Goal: Task Accomplishment & Management: Manage account settings

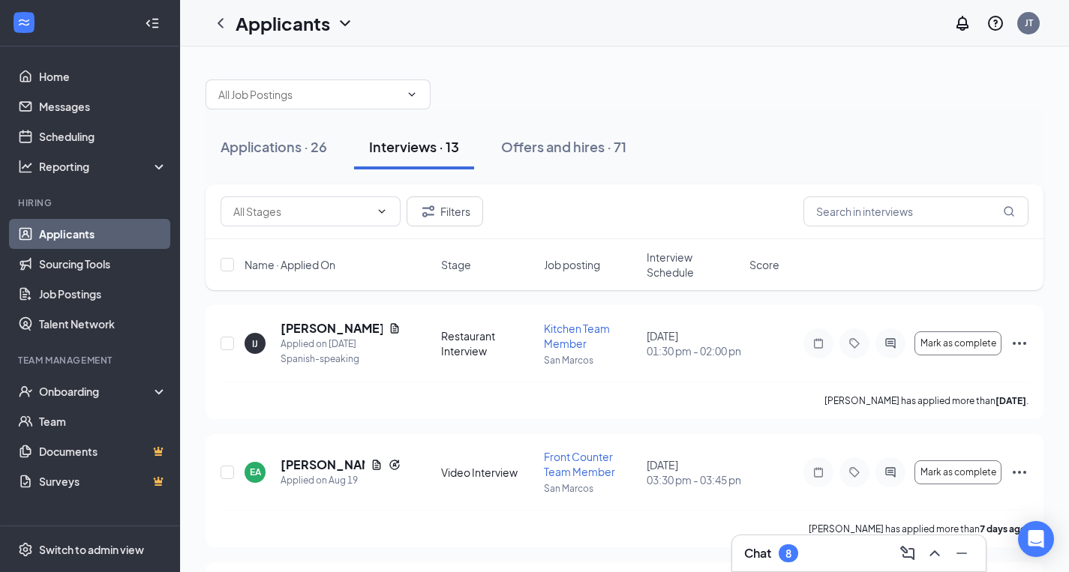
click at [824, 71] on div at bounding box center [625, 87] width 838 height 45
click at [704, 90] on div at bounding box center [625, 87] width 838 height 45
click at [966, 554] on icon "Minimize" at bounding box center [962, 554] width 18 height 18
click at [341, 326] on h5 "[PERSON_NAME]" at bounding box center [332, 328] width 102 height 17
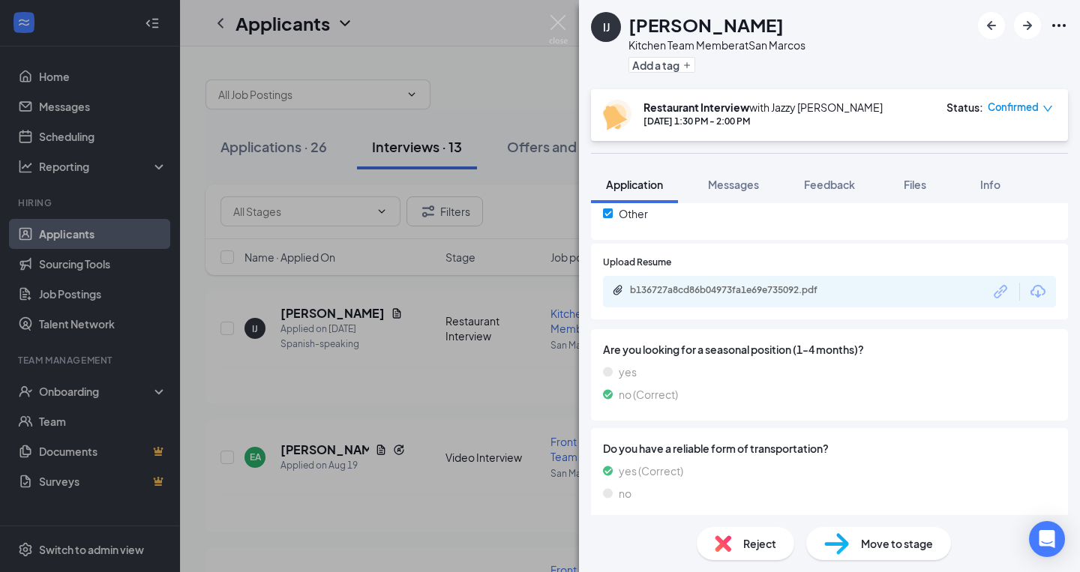
scroll to position [1346, 0]
click at [665, 285] on div "b136727a8cd86b04973fa1e69e735092.pdf" at bounding box center [735, 291] width 210 height 12
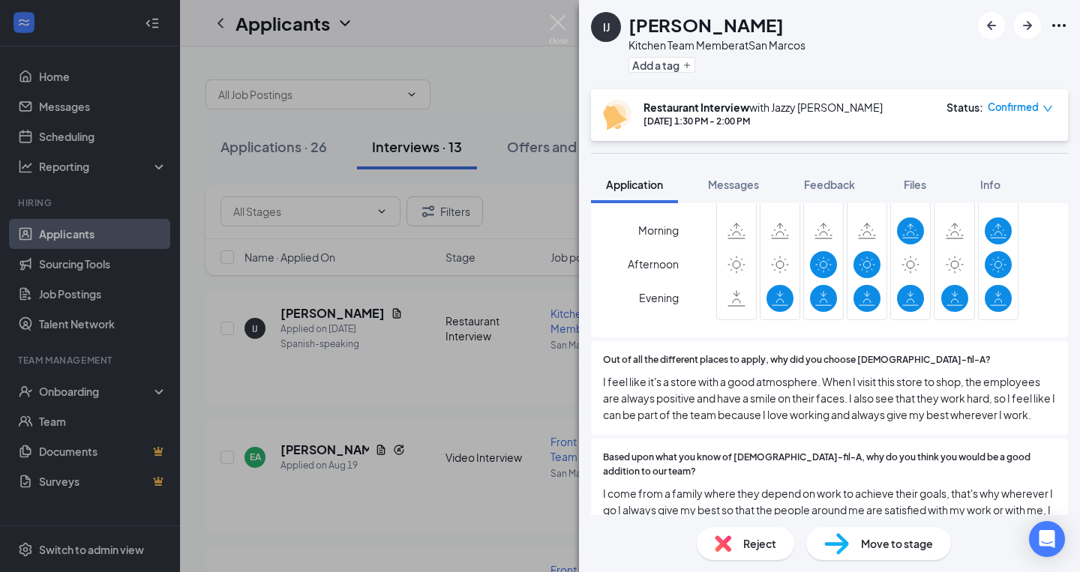
scroll to position [572, 0]
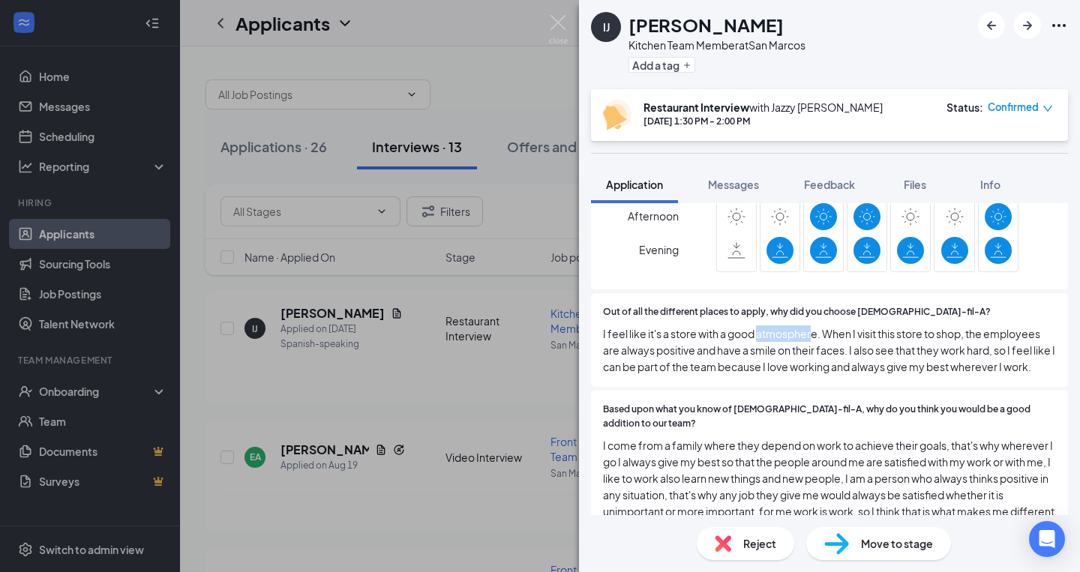
drag, startPoint x: 760, startPoint y: 314, endPoint x: 816, endPoint y: 315, distance: 56.3
click at [816, 326] on span "I feel like it's a store with a good atmosphere. When I visit this store to sho…" at bounding box center [829, 351] width 453 height 50
click at [788, 371] on div "Out of all the different places to apply, why did you choose [DEMOGRAPHIC_DATA]…" at bounding box center [829, 340] width 477 height 94
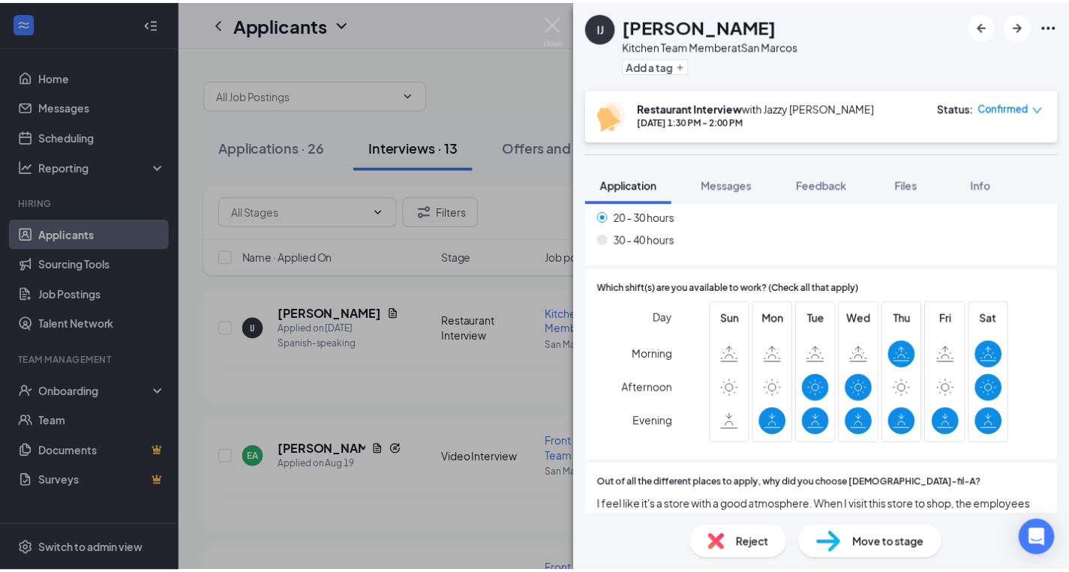
scroll to position [400, 0]
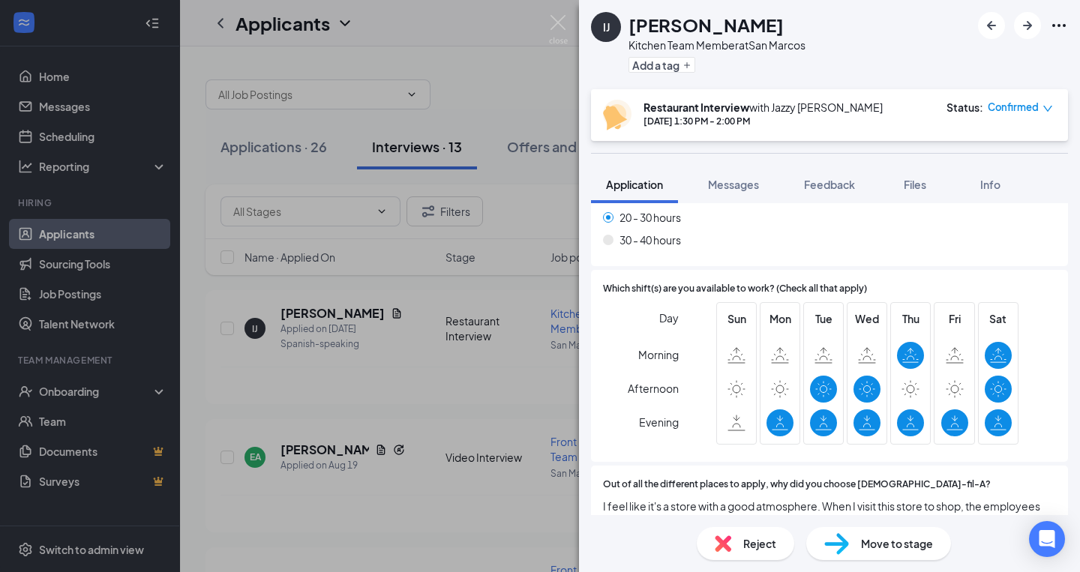
click at [571, 20] on div "IJ [PERSON_NAME] Kitchen Team Member at [GEOGRAPHIC_DATA] Add a tag Restaurant …" at bounding box center [540, 286] width 1080 height 572
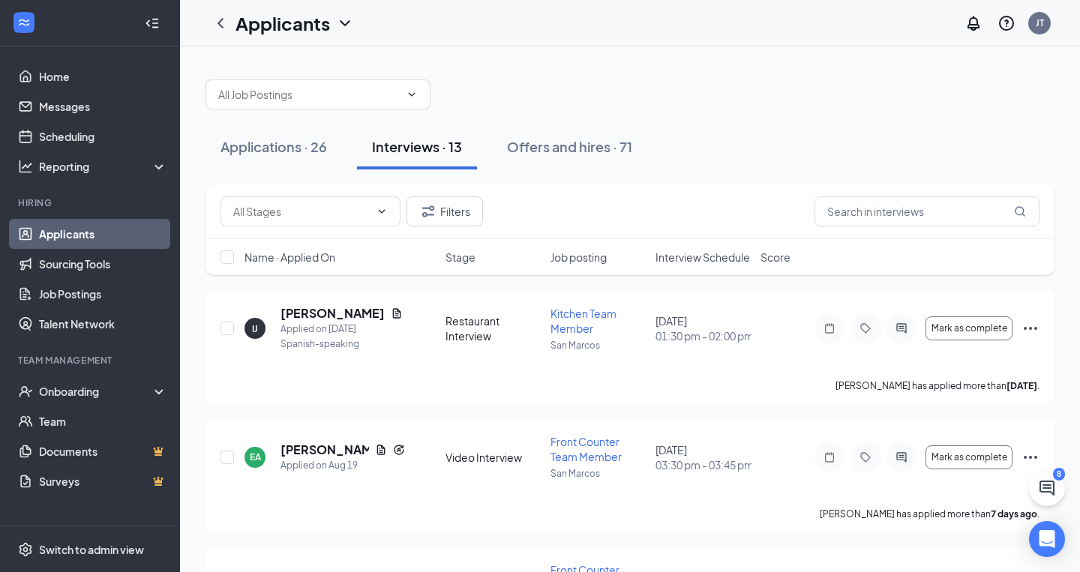
click at [554, 29] on div "Applicants JT" at bounding box center [630, 23] width 900 height 47
